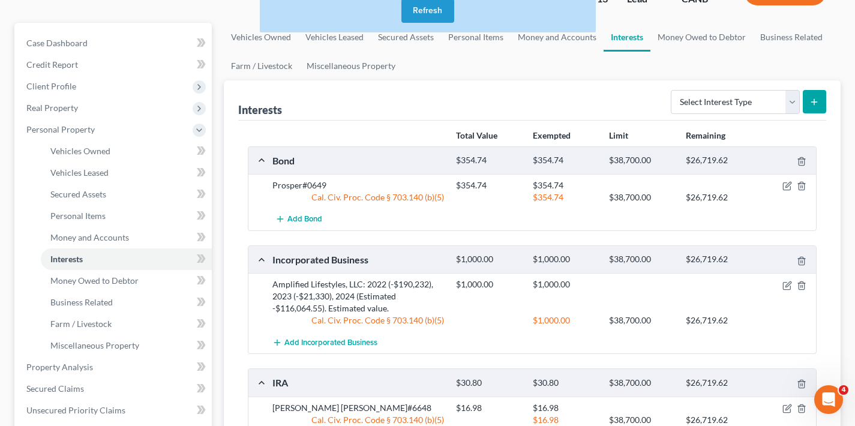
click at [424, 10] on button "Refresh" at bounding box center [427, 11] width 53 height 24
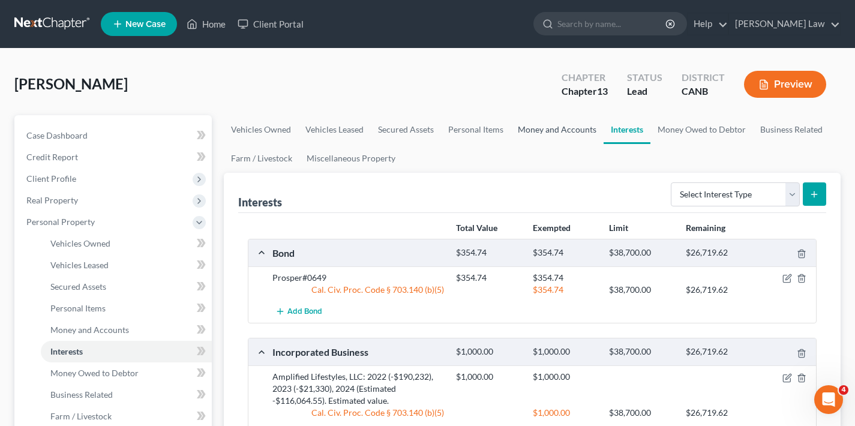
click at [559, 130] on link "Money and Accounts" at bounding box center [557, 129] width 93 height 29
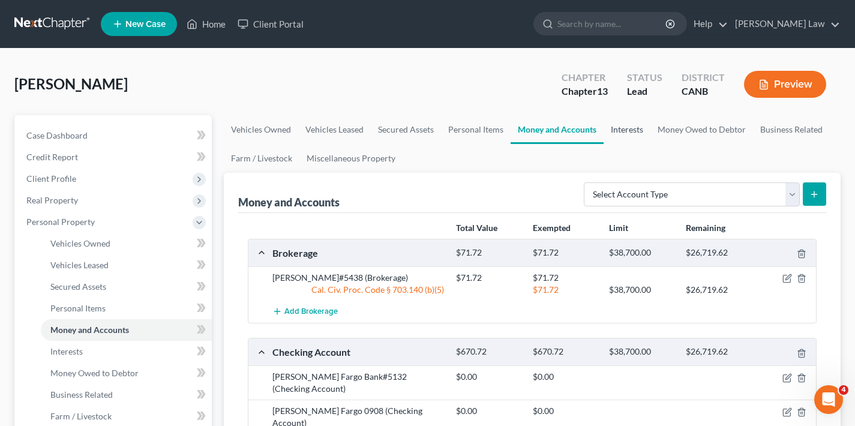
click at [628, 132] on link "Interests" at bounding box center [627, 129] width 47 height 29
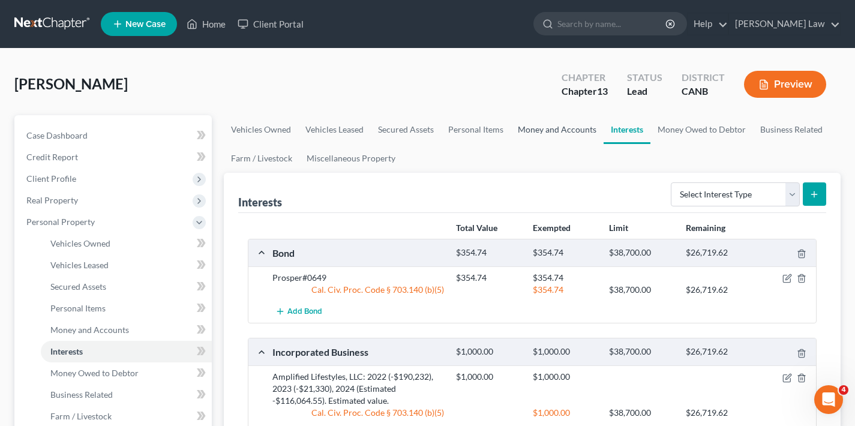
click at [553, 131] on link "Money and Accounts" at bounding box center [557, 129] width 93 height 29
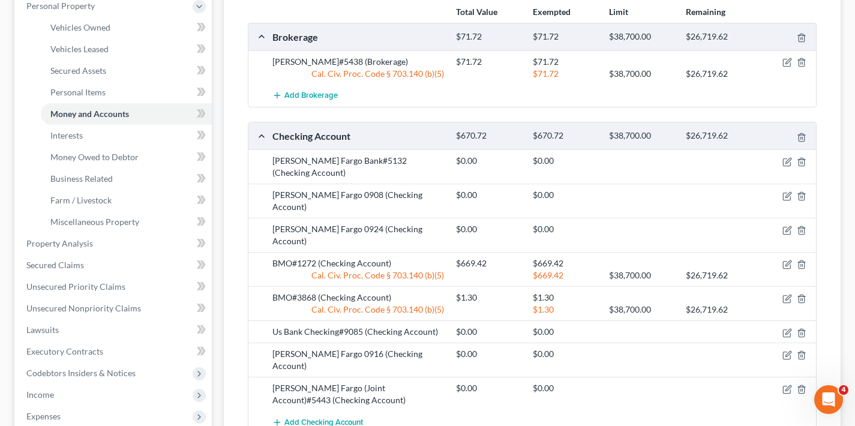
scroll to position [218, 0]
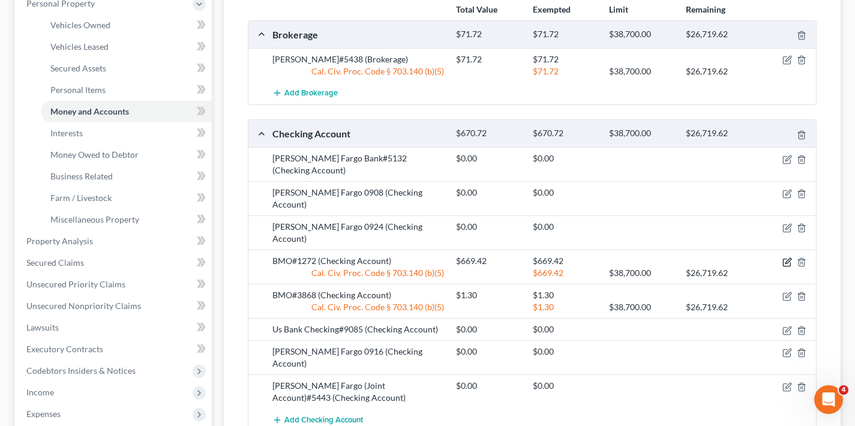
click at [790, 257] on icon "button" at bounding box center [788, 262] width 10 height 10
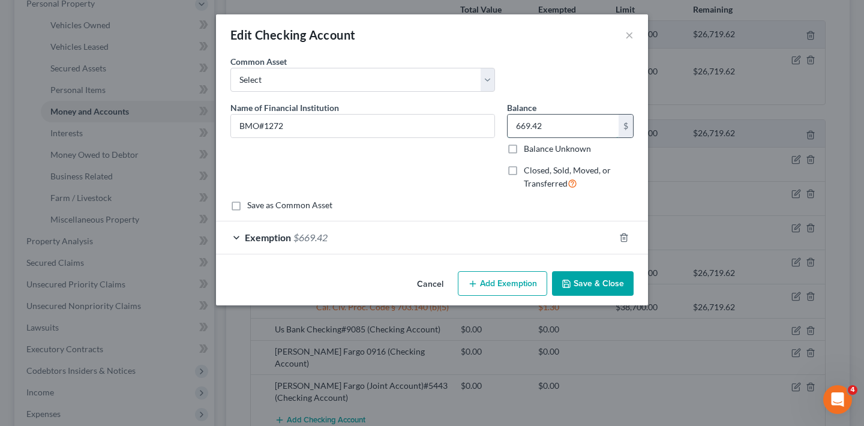
drag, startPoint x: 530, startPoint y: 127, endPoint x: 507, endPoint y: 128, distance: 22.8
click at [507, 128] on div "669.42 $" at bounding box center [570, 126] width 127 height 24
type input "956.60"
click at [595, 284] on button "Save & Close" at bounding box center [593, 283] width 82 height 25
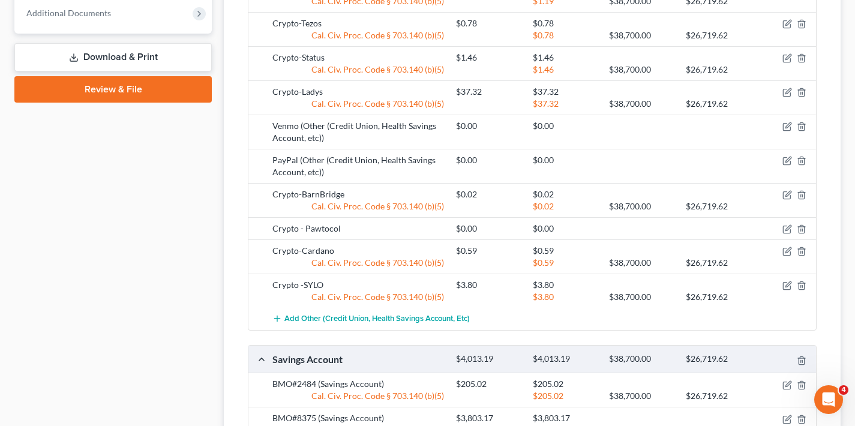
scroll to position [236, 0]
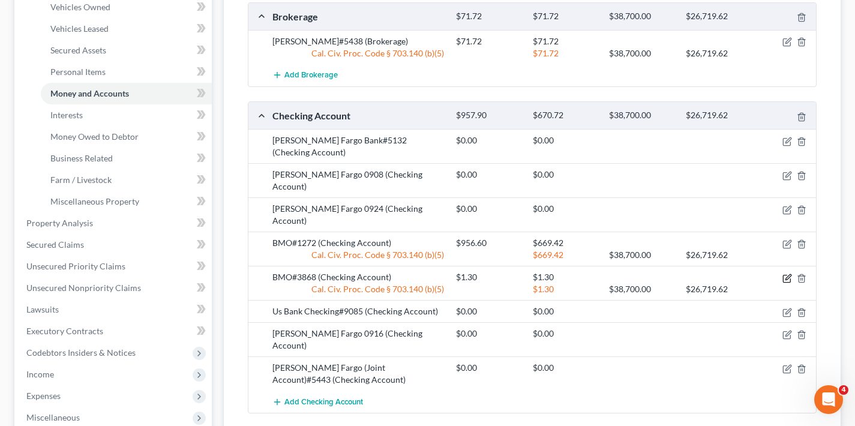
click at [789, 274] on icon "button" at bounding box center [788, 279] width 10 height 10
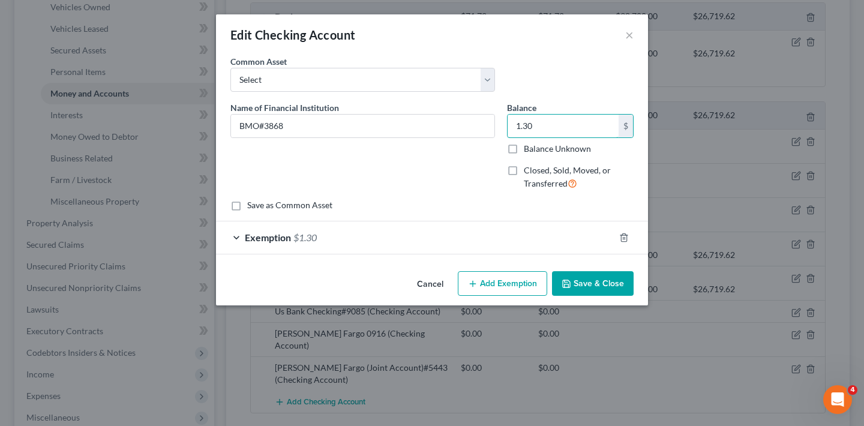
drag, startPoint x: 543, startPoint y: 124, endPoint x: 506, endPoint y: 127, distance: 36.7
click at [506, 127] on div "Balance 1.30 $ Balance Unknown Balance Undetermined 1.30 $ Balance Unknown Clos…" at bounding box center [570, 150] width 139 height 98
type input "2.76"
click at [603, 285] on button "Save & Close" at bounding box center [593, 283] width 82 height 25
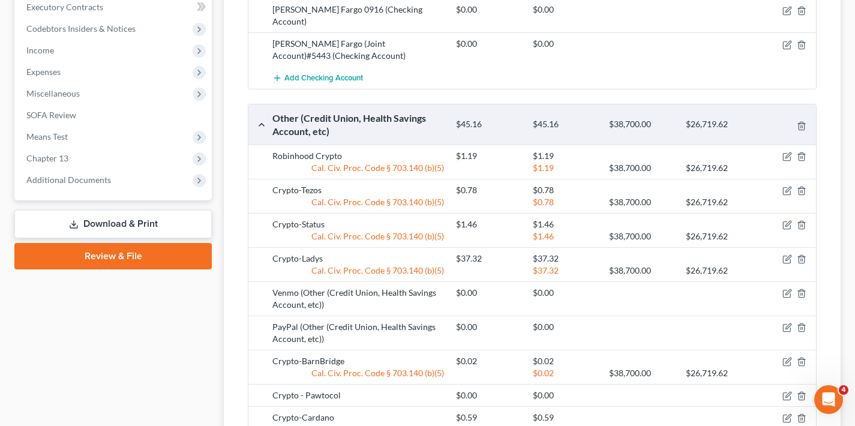
scroll to position [790, 0]
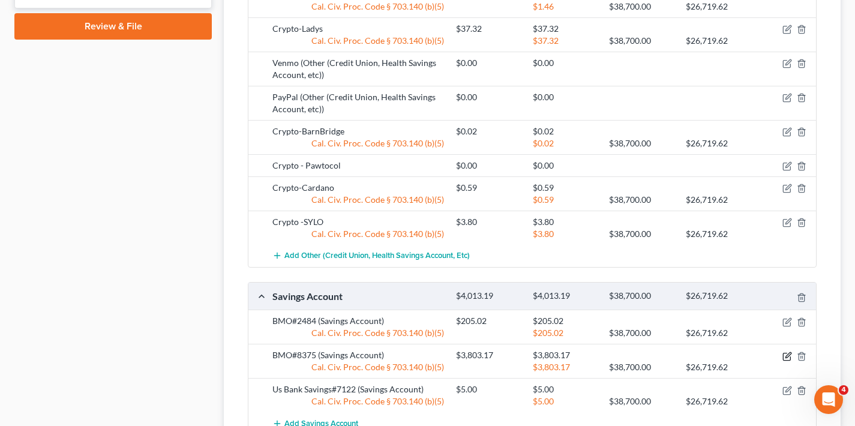
click at [788, 352] on icon "button" at bounding box center [788, 357] width 10 height 10
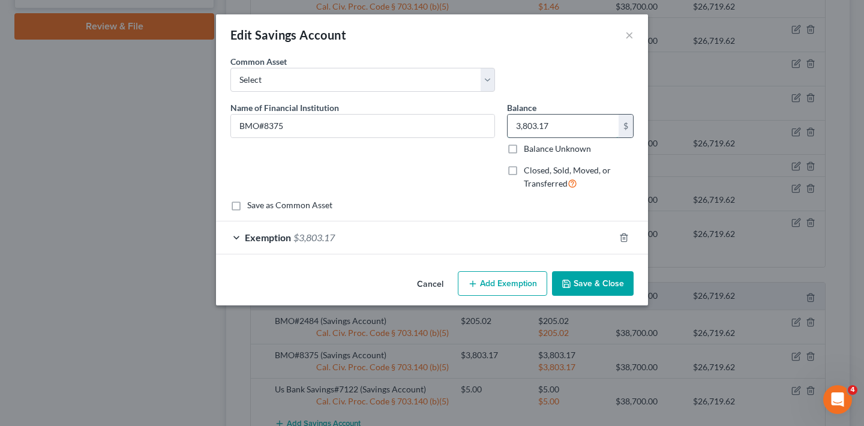
drag, startPoint x: 560, startPoint y: 128, endPoint x: 507, endPoint y: 127, distance: 52.8
click at [507, 127] on div "3,803.17 $" at bounding box center [570, 126] width 127 height 24
type input "7,003.17"
click at [614, 286] on button "Save & Close" at bounding box center [593, 283] width 82 height 25
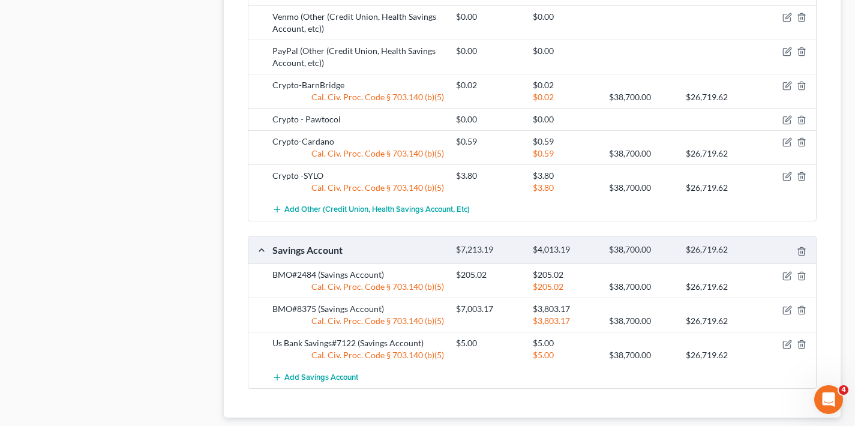
scroll to position [151, 0]
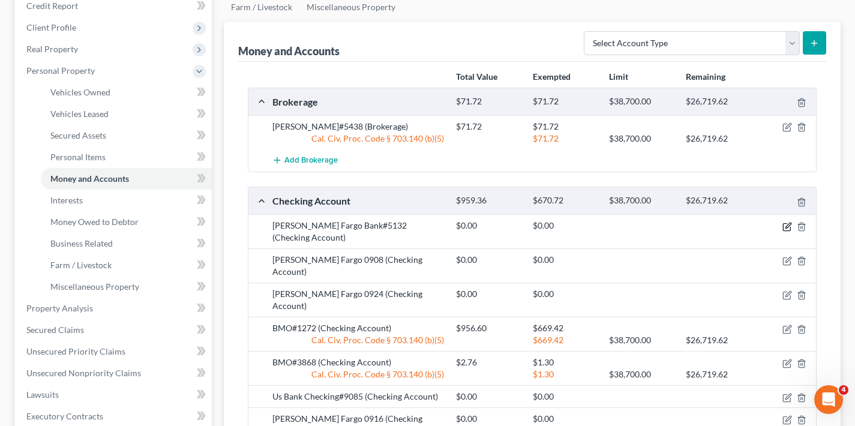
click at [786, 225] on icon "button" at bounding box center [788, 227] width 10 height 10
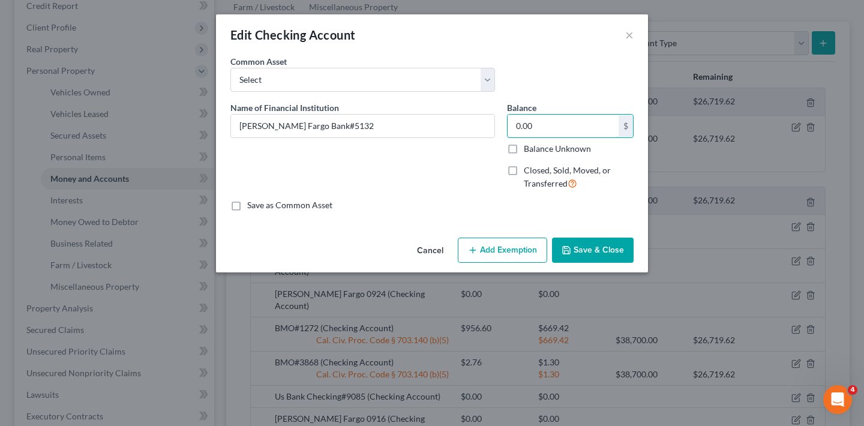
drag, startPoint x: 545, startPoint y: 126, endPoint x: 506, endPoint y: 128, distance: 38.4
click at [506, 128] on div "Balance 0.00 $ Balance Unknown Balance Undetermined 0.00 $ Balance Unknown Clos…" at bounding box center [570, 150] width 139 height 98
click at [541, 127] on input "0.00" at bounding box center [563, 126] width 111 height 23
type input "2.73"
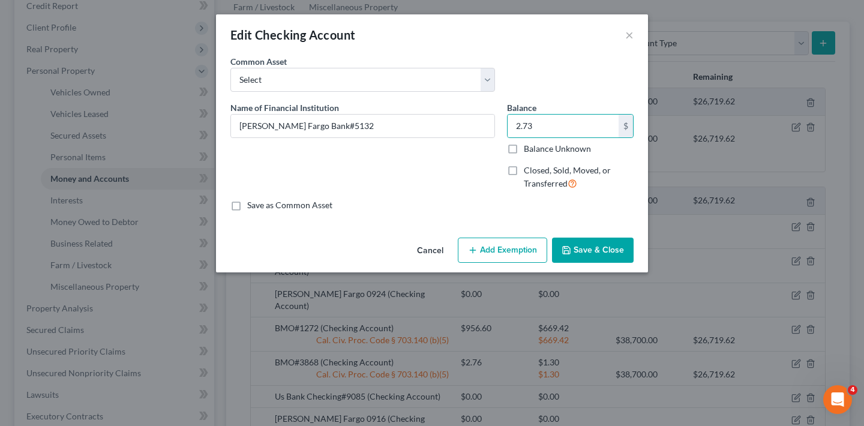
click at [612, 249] on button "Save & Close" at bounding box center [593, 250] width 82 height 25
